Goal: Register for event/course

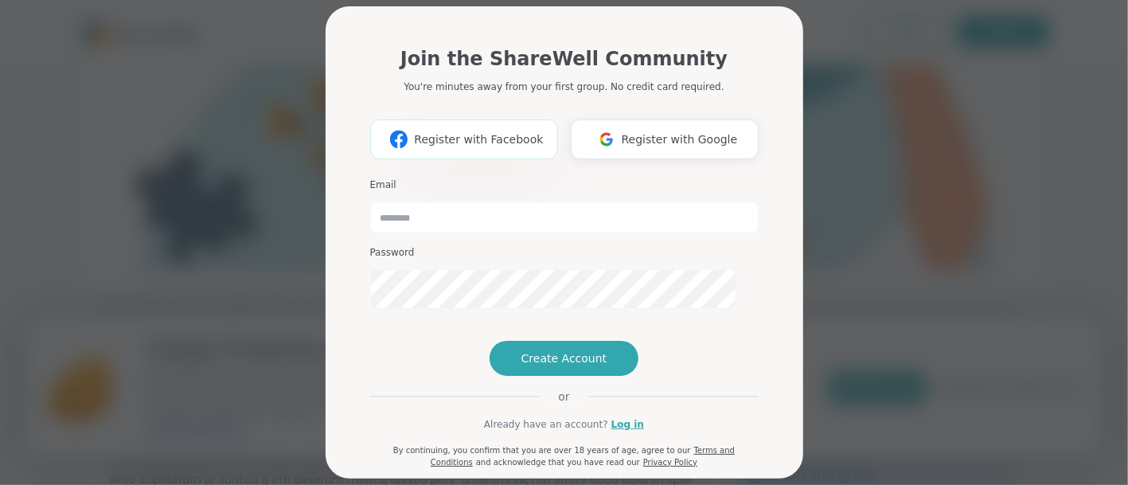
click at [469, 148] on span "Register with Facebook" at bounding box center [478, 139] width 129 height 17
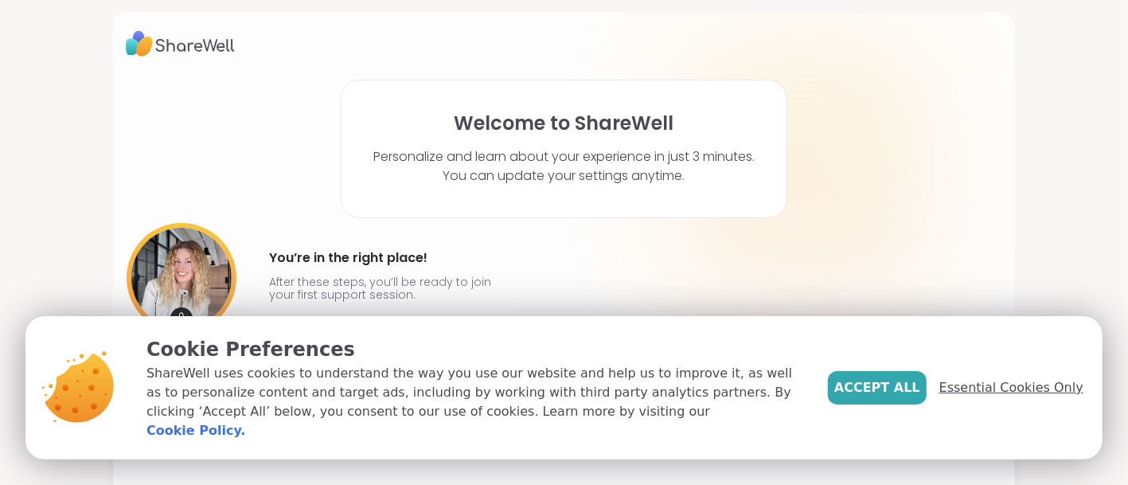
click at [1013, 378] on span "Essential Cookies Only" at bounding box center [1011, 387] width 144 height 19
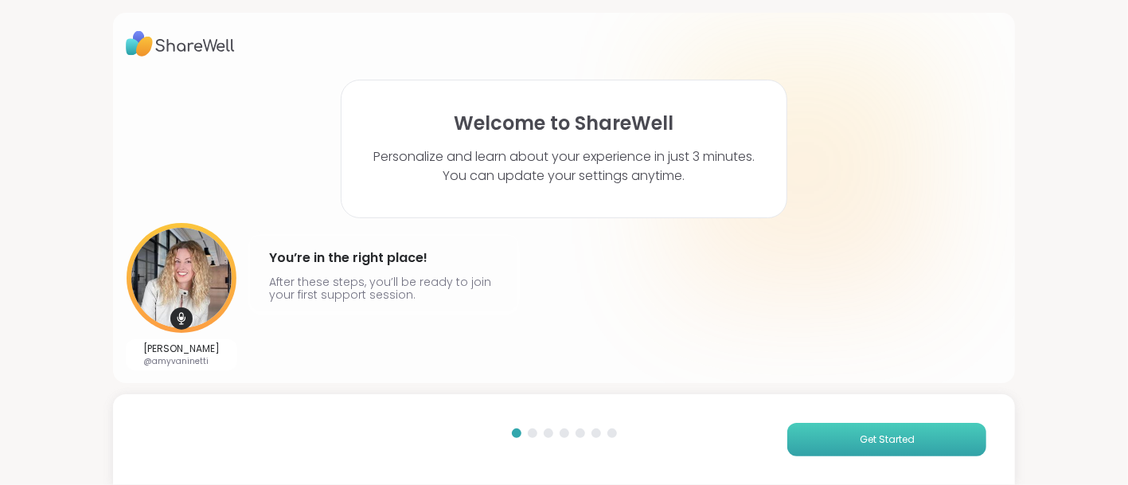
click at [872, 439] on span "Get Started" at bounding box center [887, 439] width 55 height 14
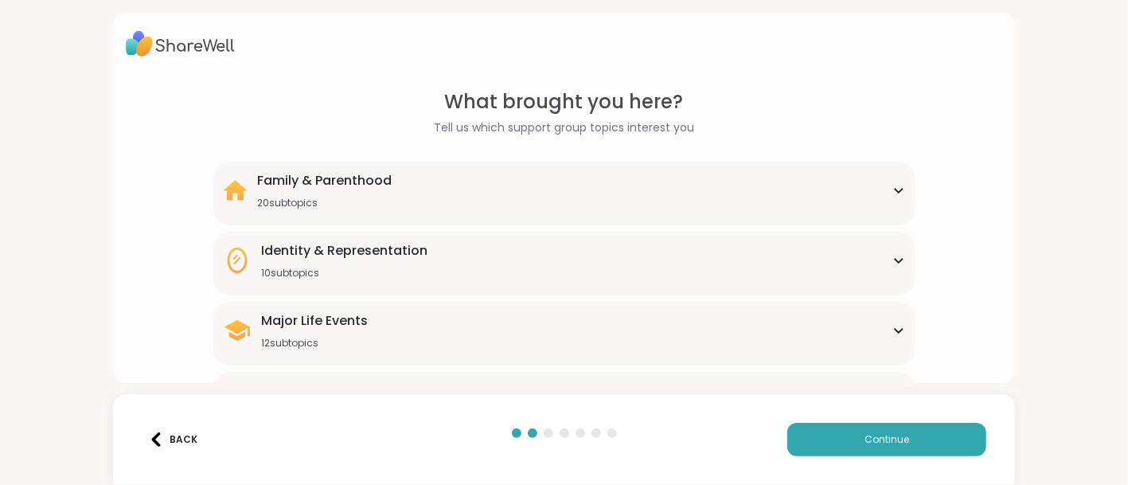
click at [244, 273] on icon at bounding box center [237, 260] width 20 height 25
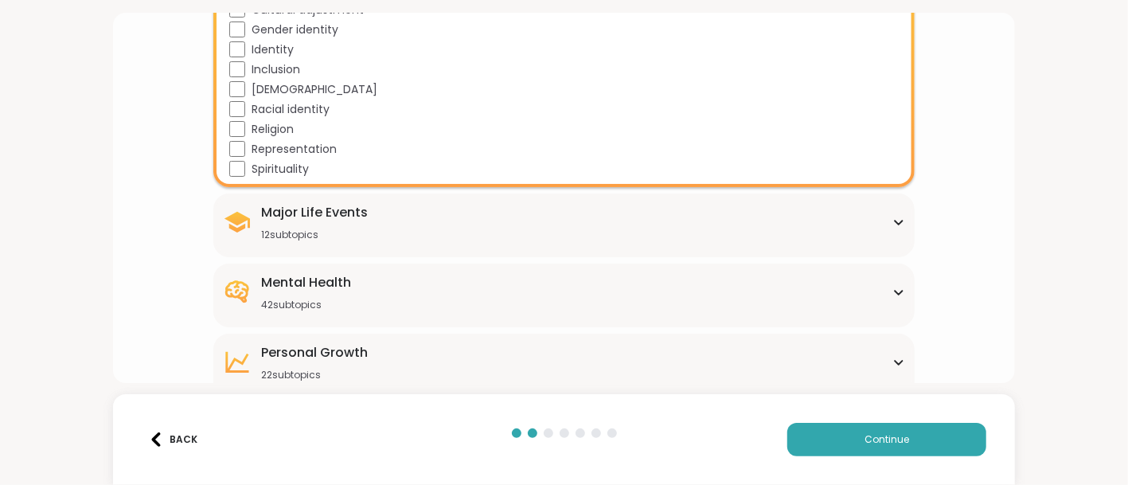
scroll to position [319, 0]
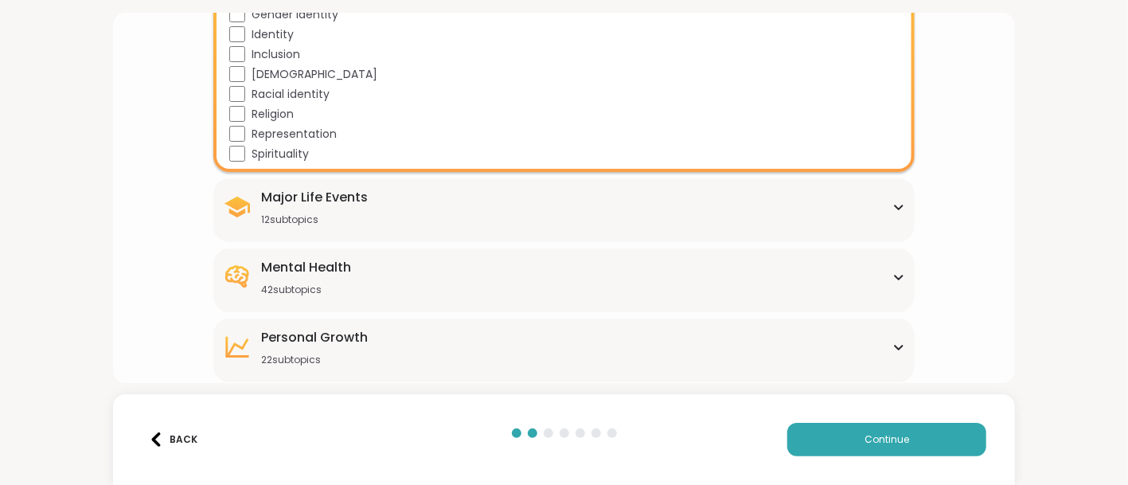
click at [900, 211] on icon at bounding box center [898, 207] width 13 height 8
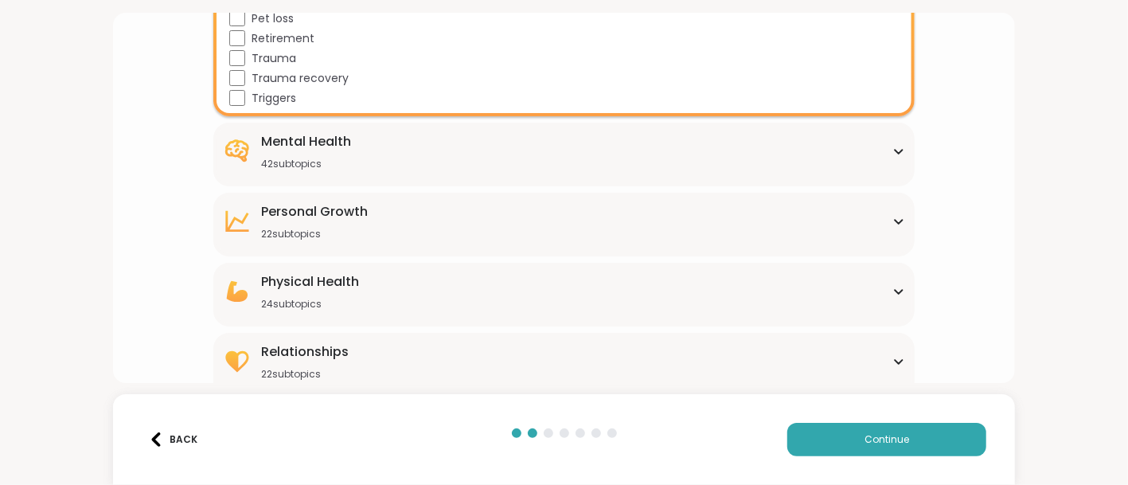
scroll to position [776, 0]
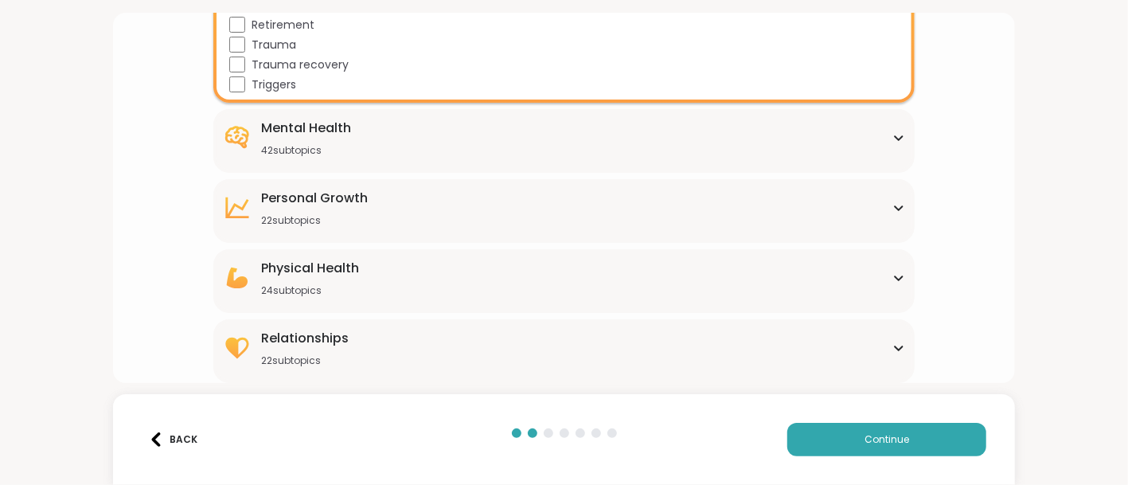
click at [896, 142] on icon at bounding box center [898, 138] width 13 height 8
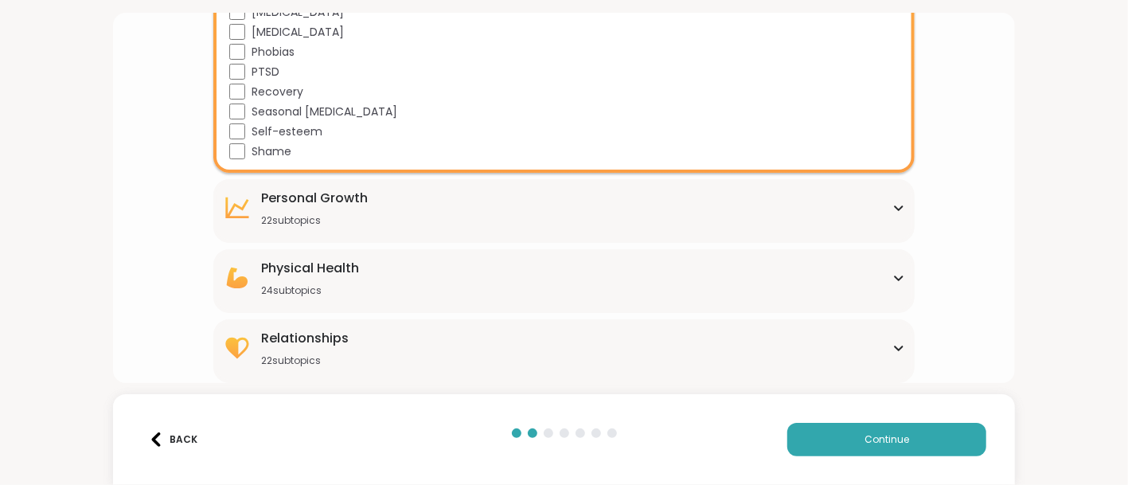
scroll to position [1643, 0]
click at [362, 227] on div "Personal Growth 22 subtopics" at bounding box center [314, 208] width 107 height 38
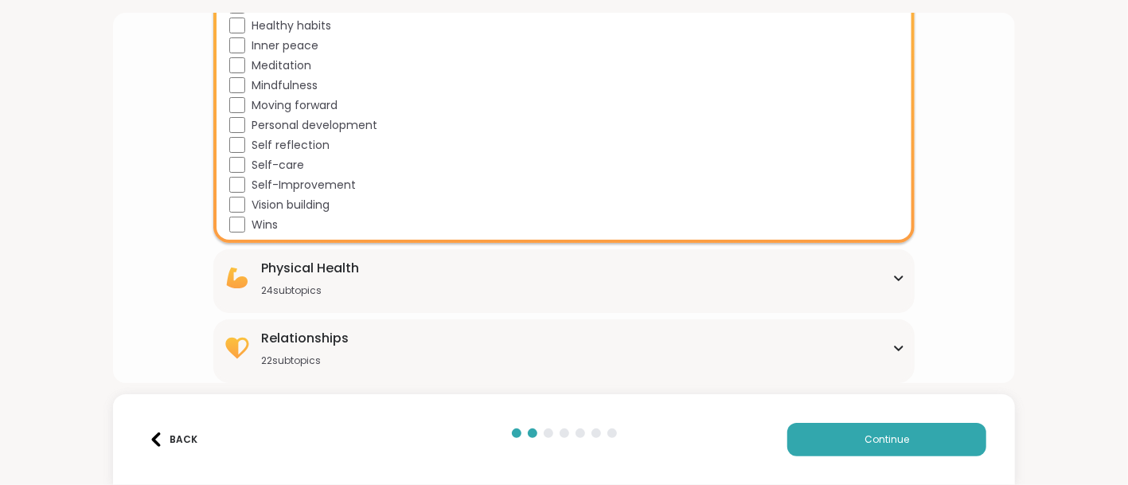
scroll to position [2282, 0]
click at [307, 329] on div "Relationships" at bounding box center [305, 338] width 88 height 19
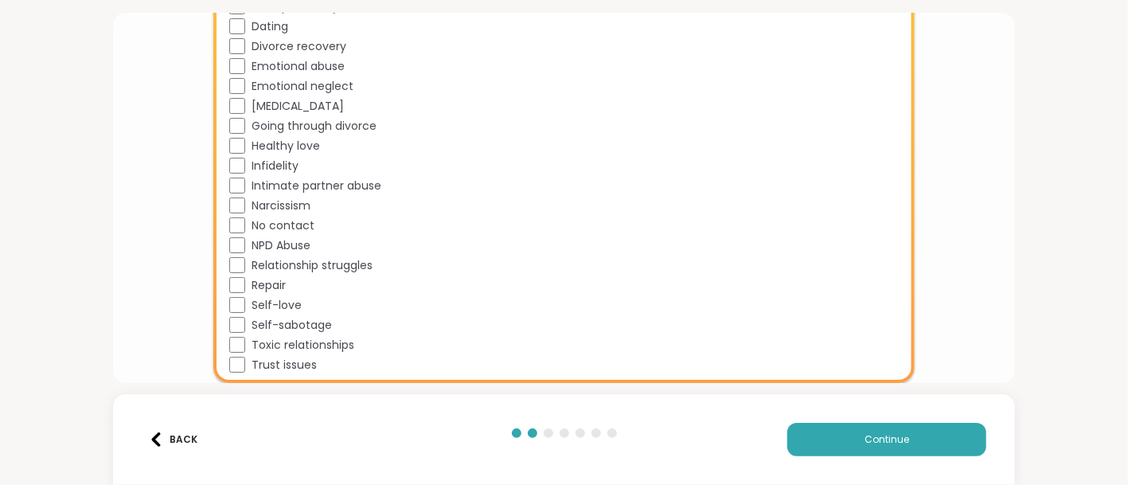
scroll to position [2851, 0]
click at [866, 437] on span "Continue" at bounding box center [887, 439] width 45 height 14
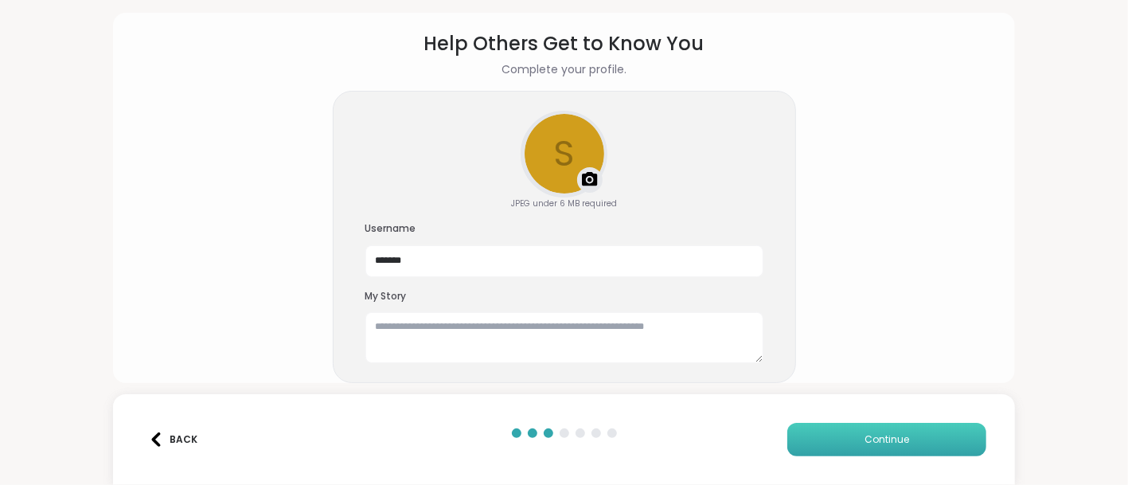
scroll to position [162, 0]
click at [381, 312] on textarea at bounding box center [564, 337] width 398 height 51
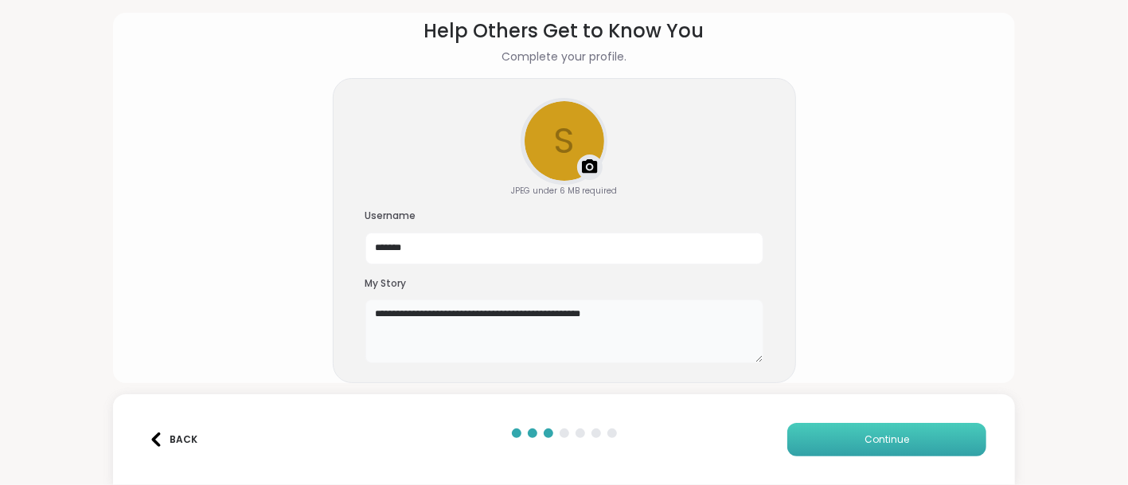
type textarea "**********"
click at [888, 438] on span "Continue" at bounding box center [887, 439] width 45 height 14
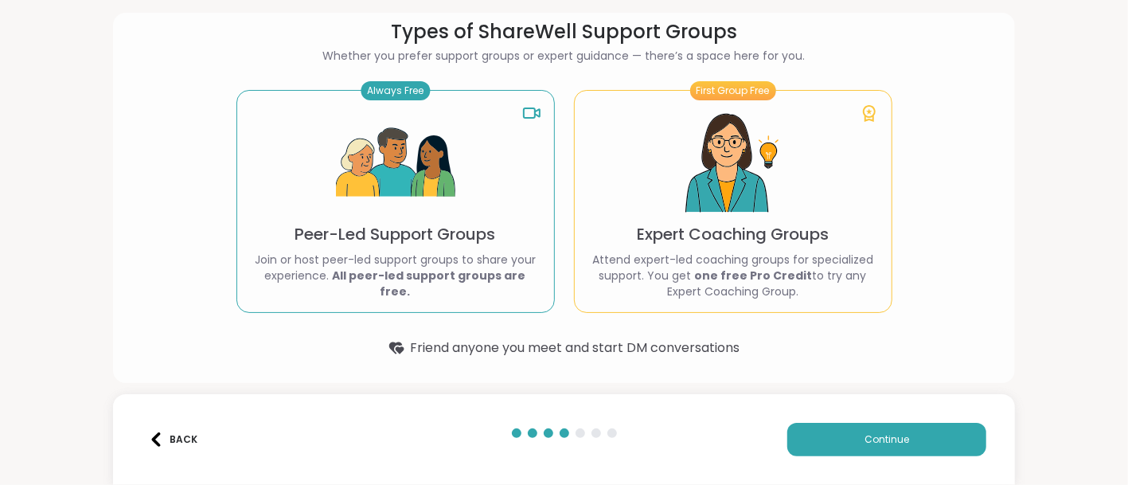
scroll to position [202, 0]
click at [875, 432] on span "Continue" at bounding box center [887, 439] width 45 height 14
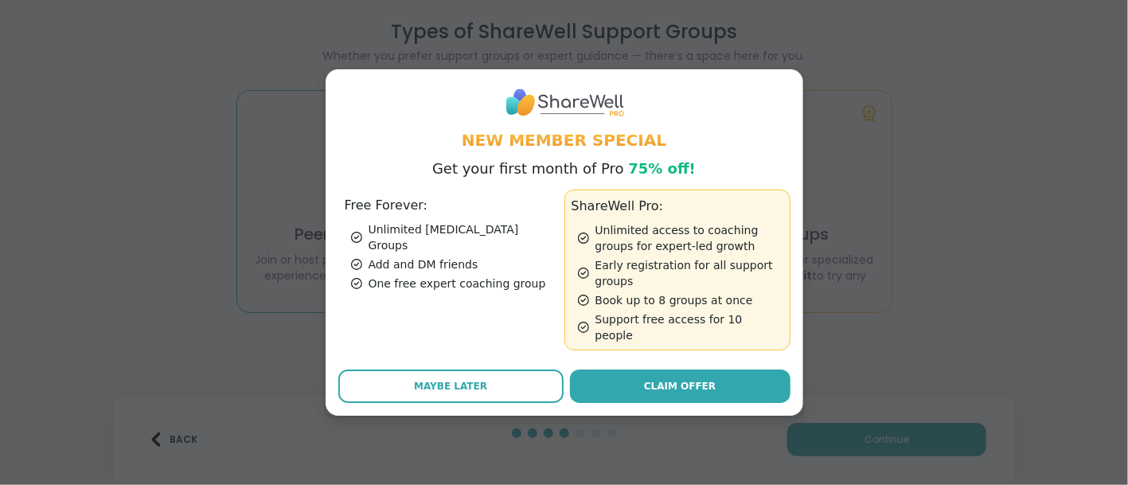
scroll to position [49, 0]
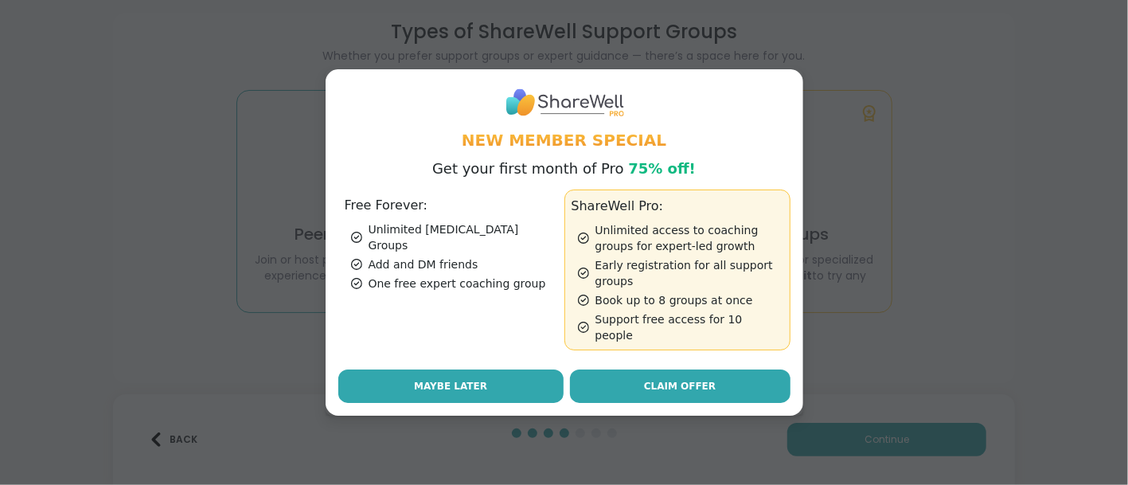
click at [378, 403] on button "Maybe Later" at bounding box center [450, 385] width 225 height 33
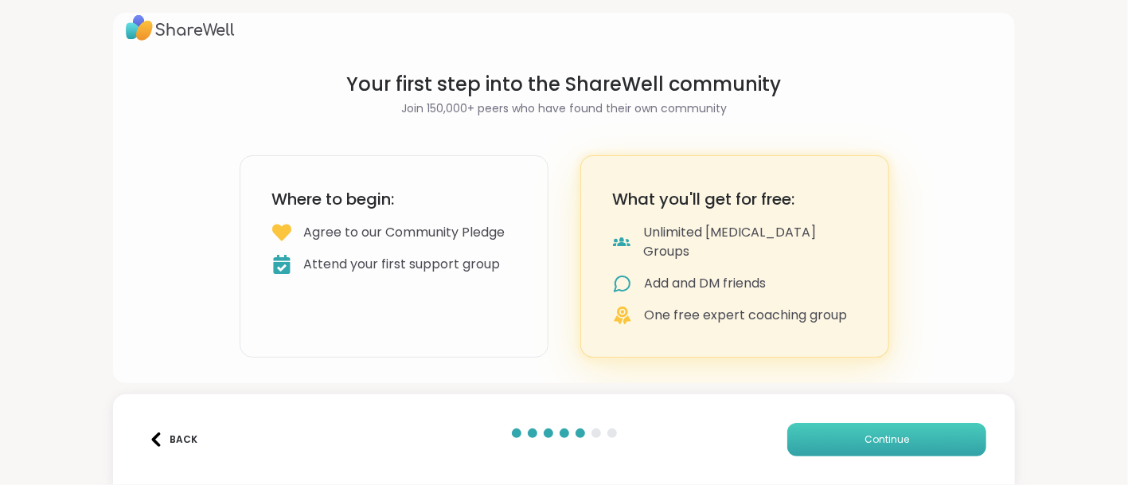
click at [908, 429] on button "Continue" at bounding box center [886, 439] width 199 height 33
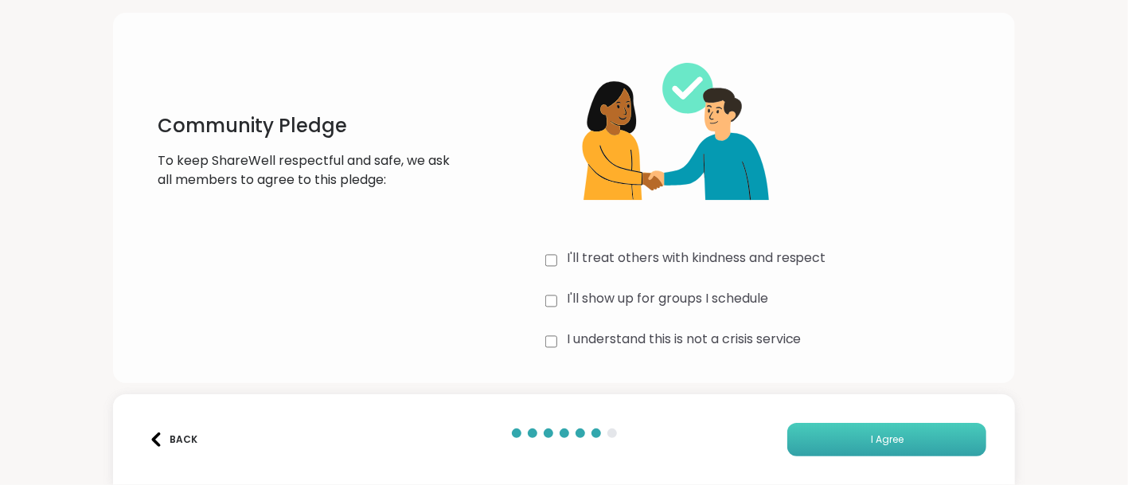
click at [831, 435] on button "I Agree" at bounding box center [886, 439] width 199 height 33
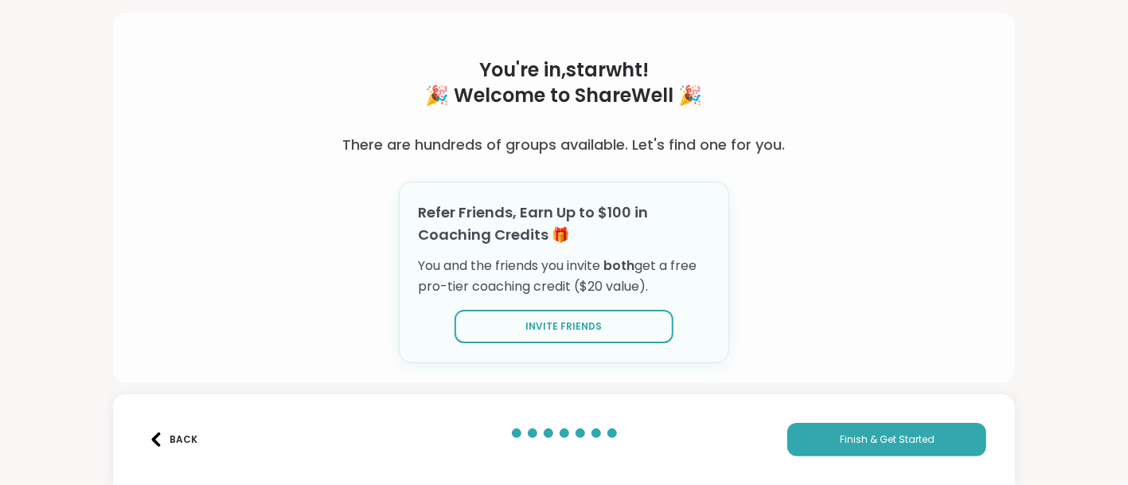
scroll to position [139, 0]
click at [819, 425] on button "Finish & Get Started" at bounding box center [886, 439] width 199 height 33
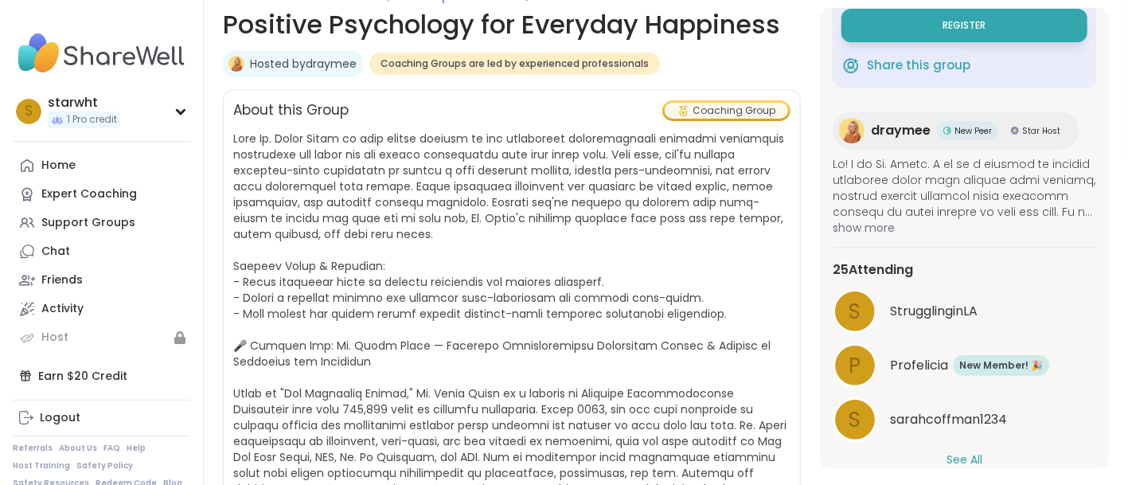
scroll to position [137, 0]
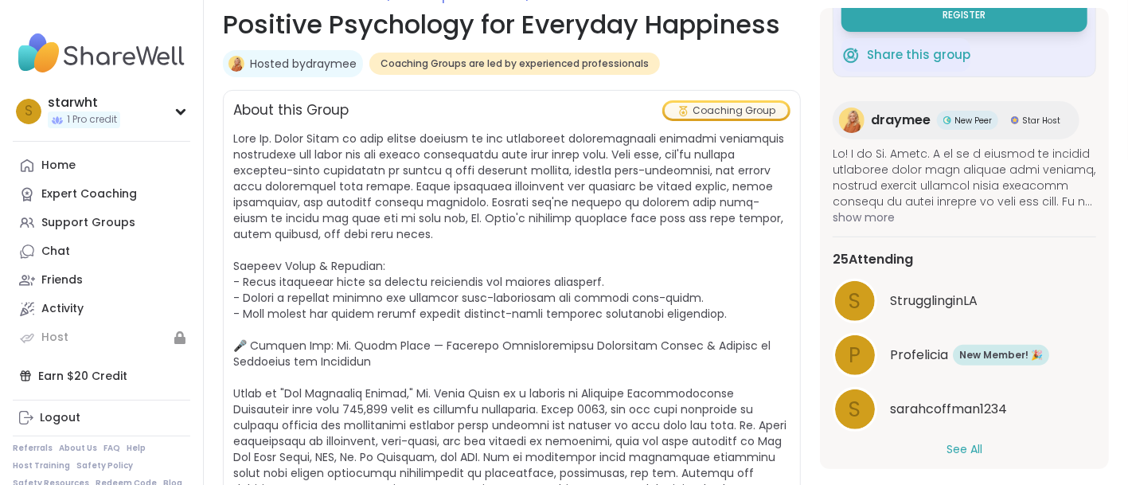
click at [992, 127] on span "New Peer" at bounding box center [973, 121] width 37 height 12
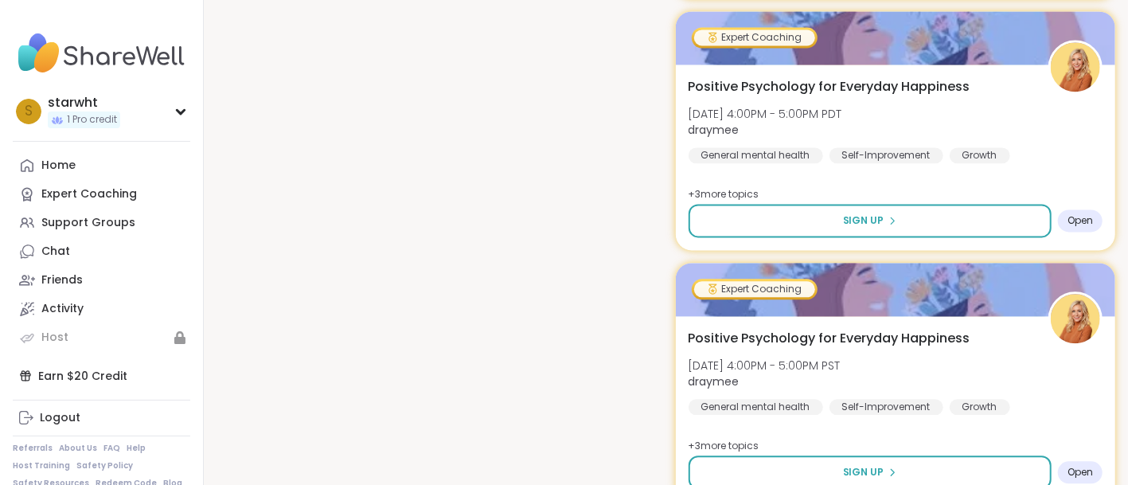
scroll to position [1857, 0]
